Goal: Information Seeking & Learning: Learn about a topic

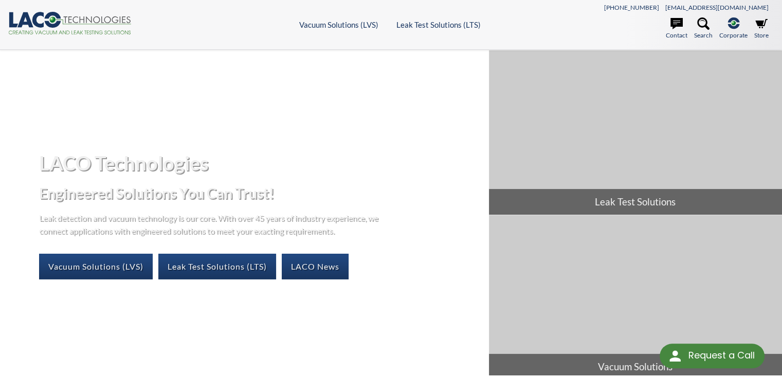
select select "Language Translate Widget"
click at [106, 266] on link "Vacuum Solutions (LVS)" at bounding box center [96, 267] width 114 height 26
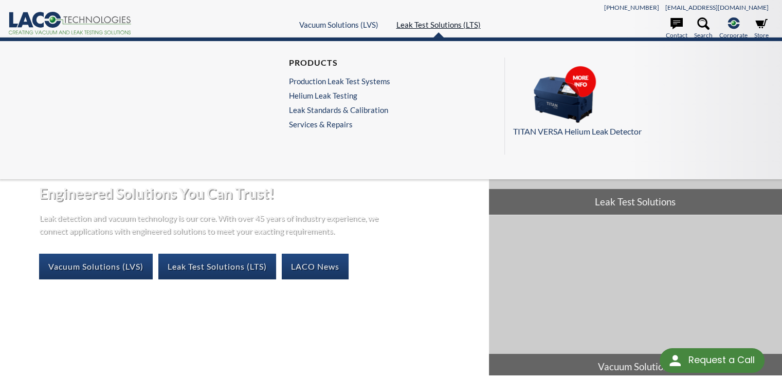
click at [431, 22] on link "Leak Test Solutions (LTS)" at bounding box center [438, 24] width 84 height 9
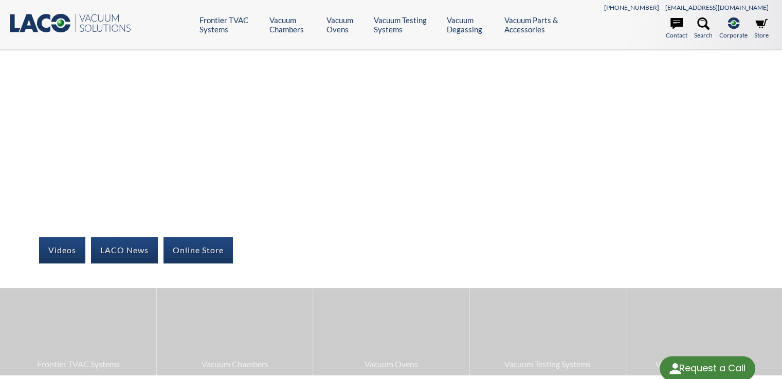
select select "Language Translate Widget"
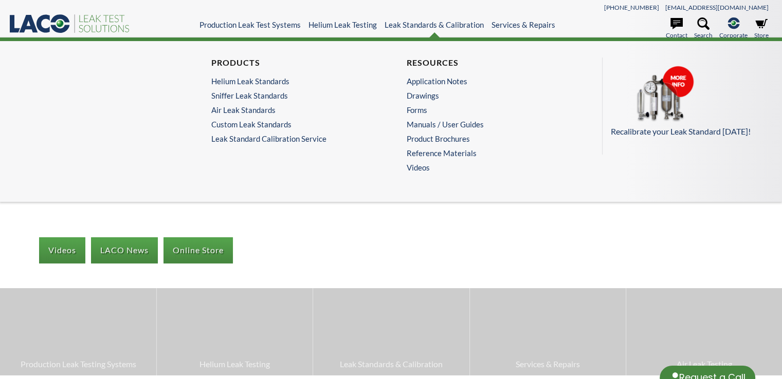
select select "Language Translate Widget"
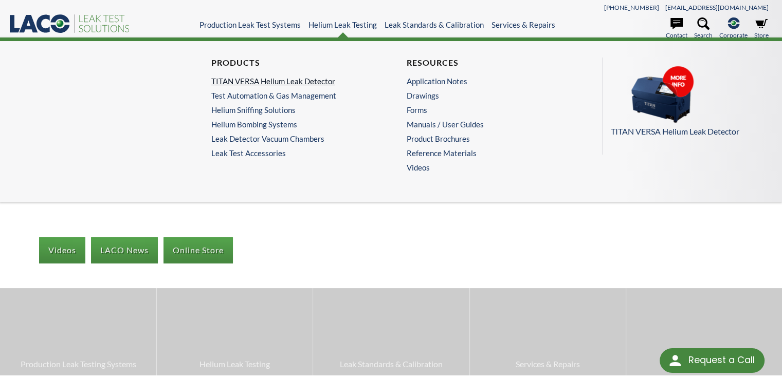
click at [271, 81] on link "TITAN VERSA Helium Leak Detector" at bounding box center [290, 81] width 159 height 9
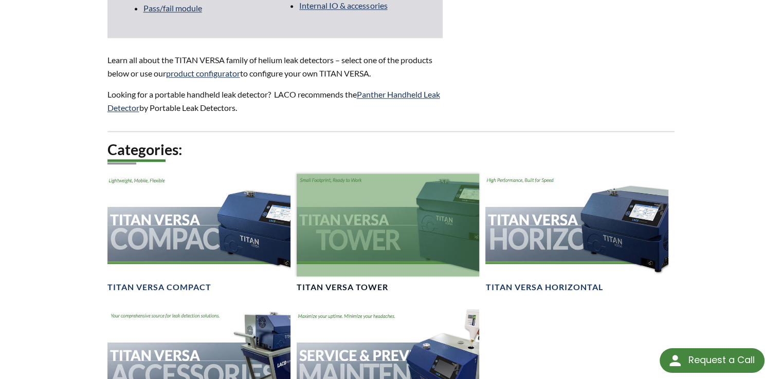
scroll to position [1285, 0]
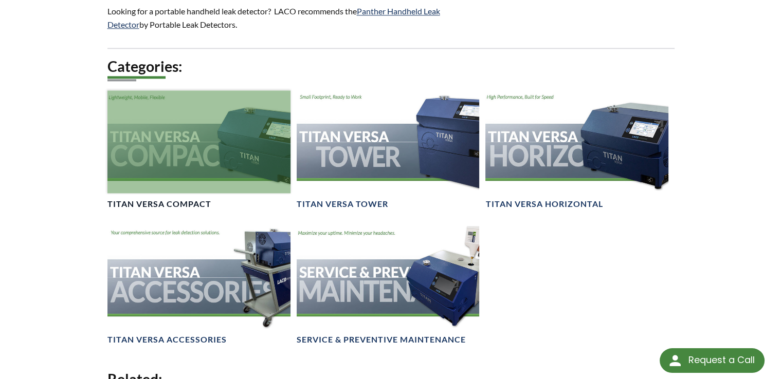
click at [223, 165] on div at bounding box center [198, 141] width 183 height 103
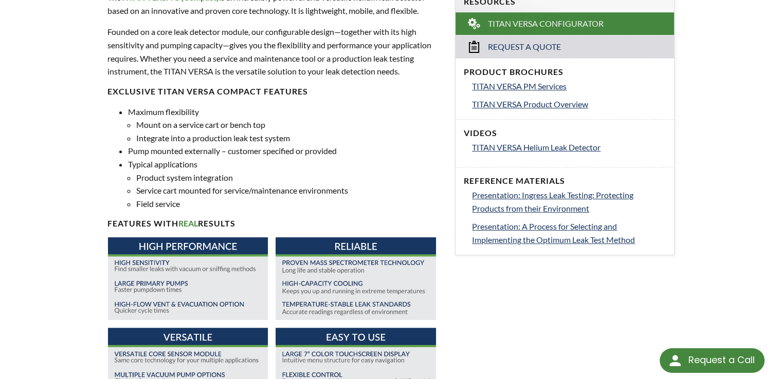
scroll to position [360, 0]
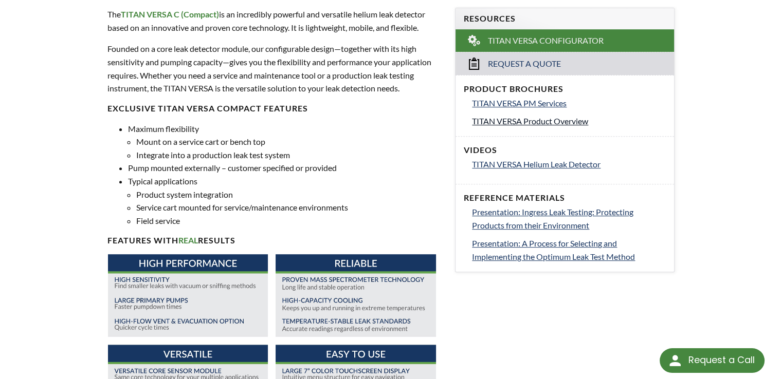
click at [520, 120] on span "TITAN VERSA Product Overview" at bounding box center [530, 121] width 116 height 10
